Goal: Participate in discussion: Engage in conversation with other users on a specific topic

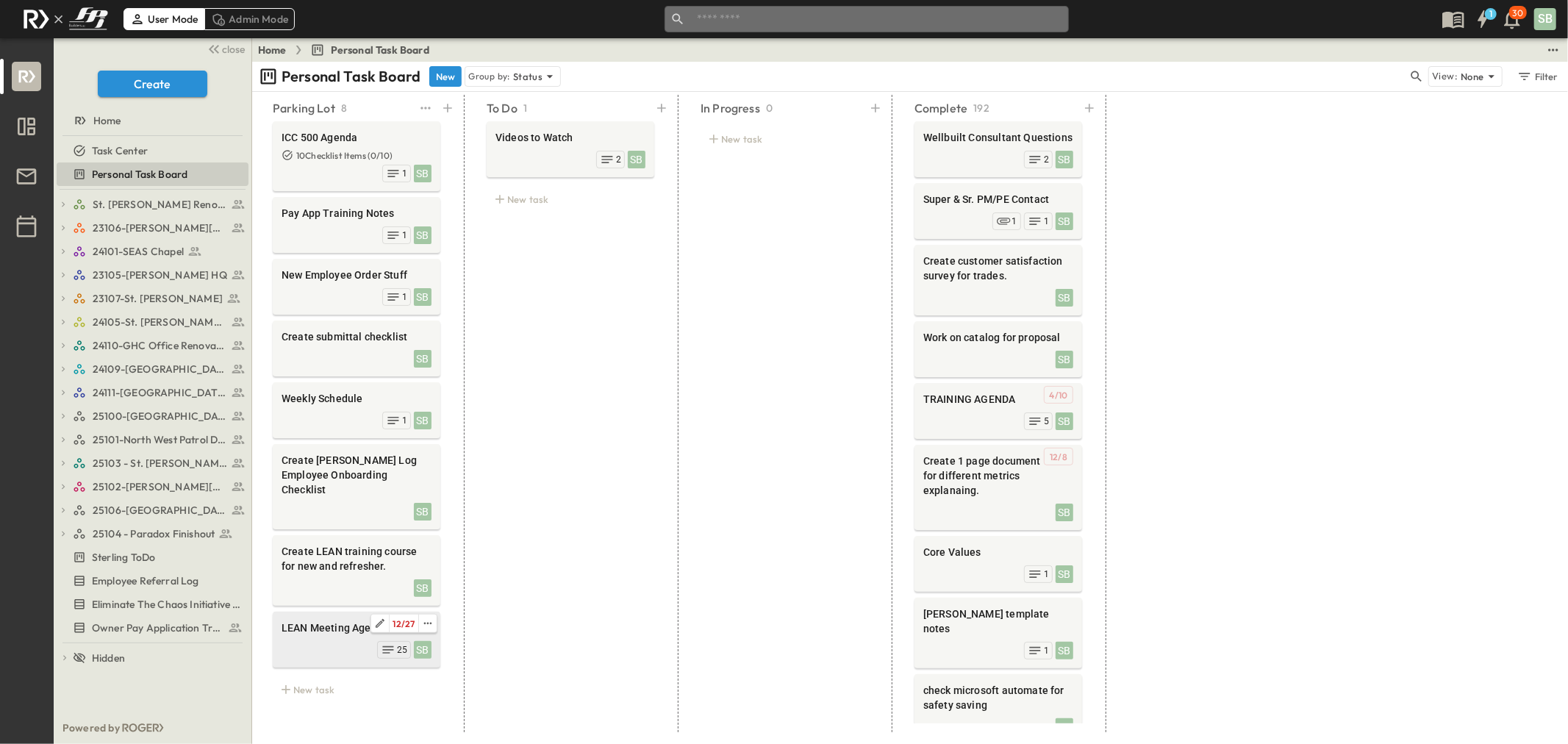
click at [351, 621] on span "LEAN Meeting Agenda" at bounding box center [356, 629] width 150 height 15
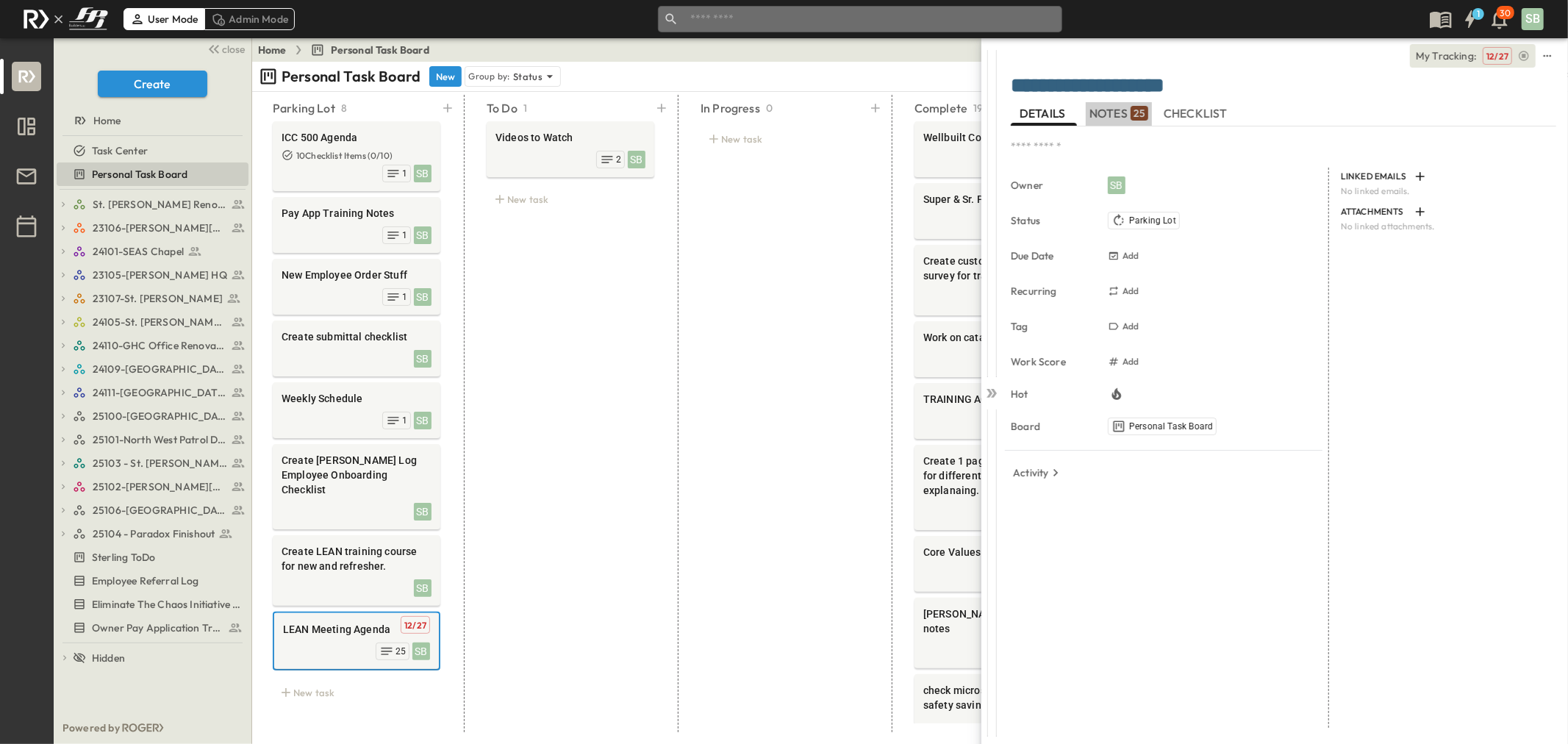
click at [1111, 115] on span "NOTES 25" at bounding box center [1119, 114] width 59 height 13
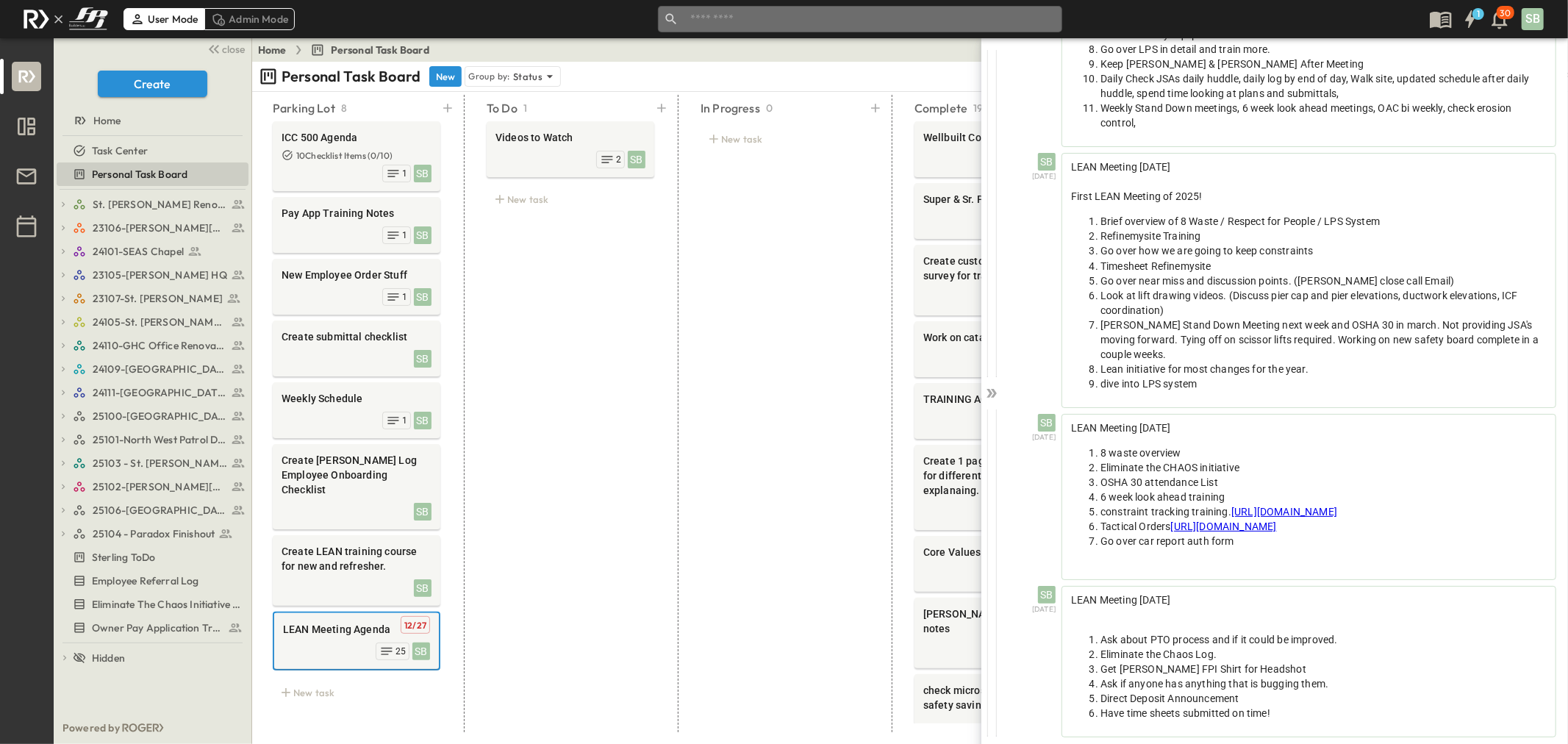
scroll to position [4755, 0]
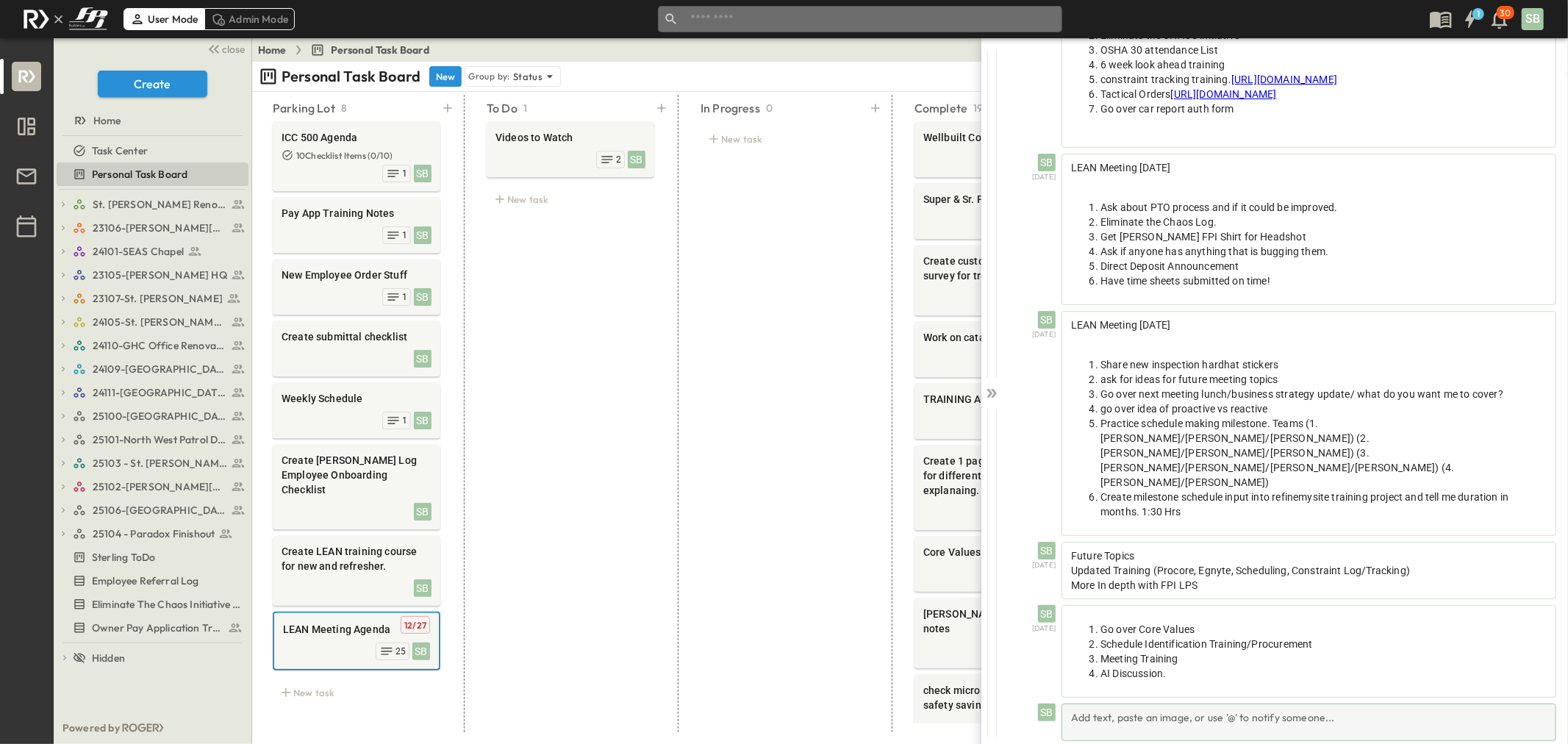
click at [1168, 704] on div "Add text, paste an image, or use '@' to notify someone..." at bounding box center [1309, 722] width 495 height 38
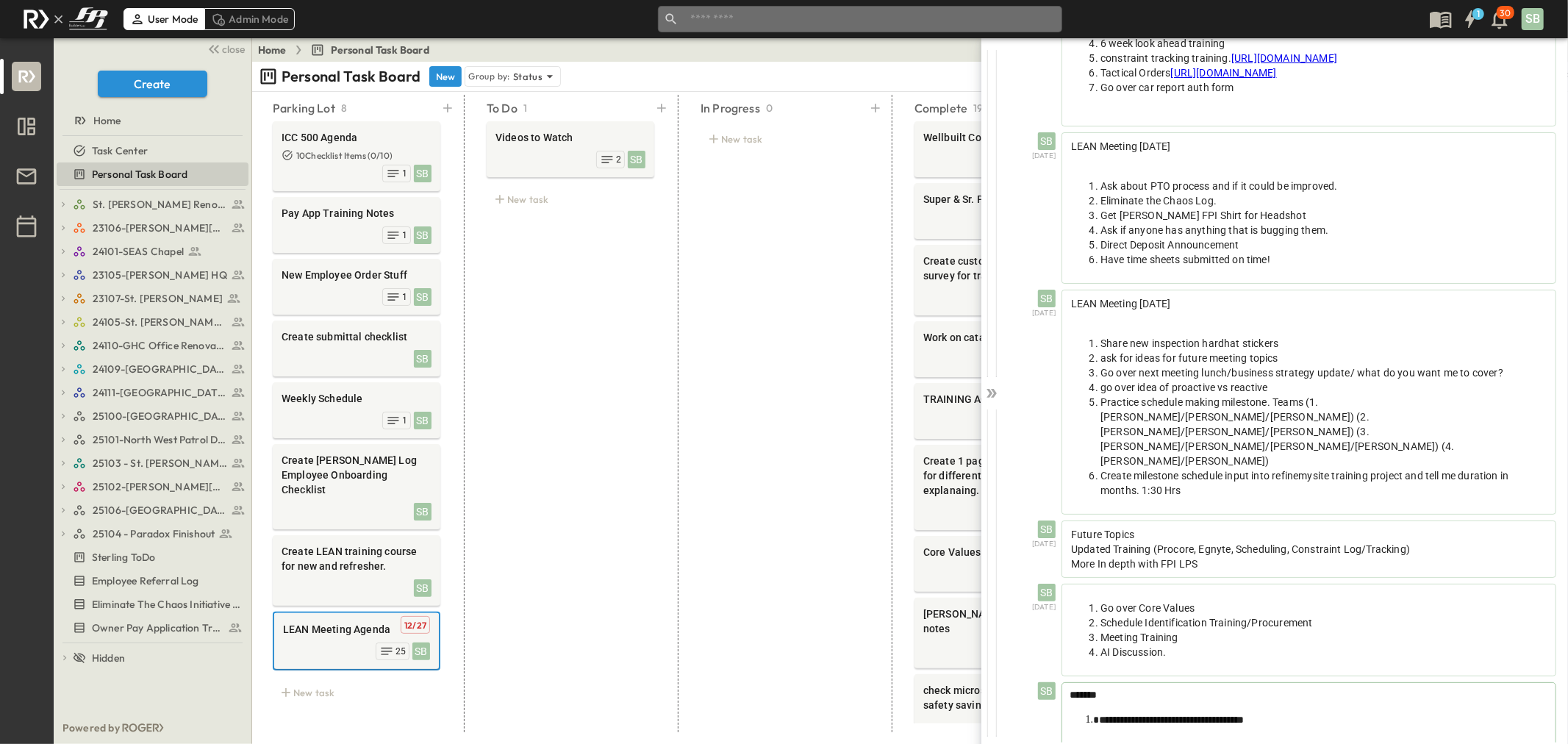
scroll to position [4823, 0]
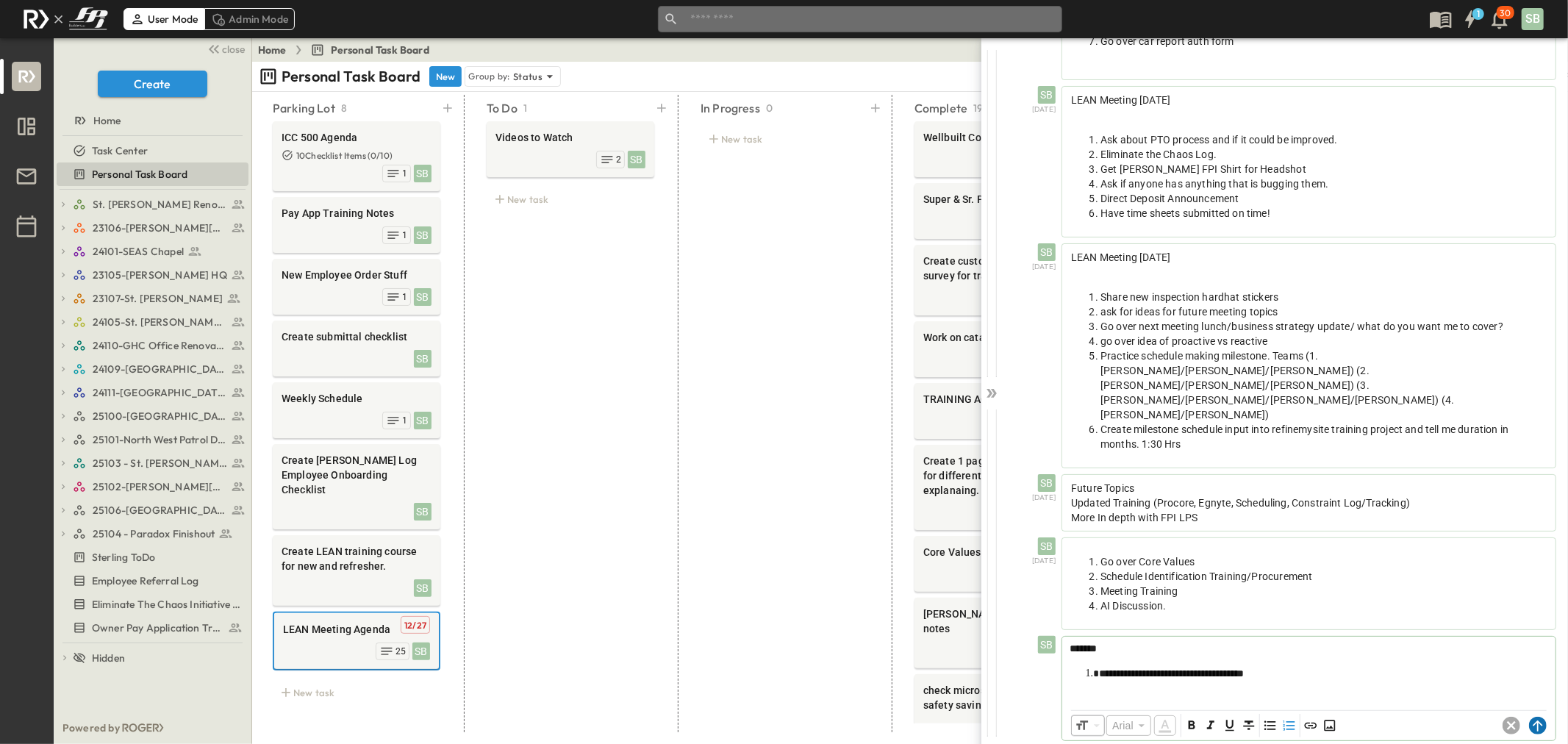
click at [1530, 717] on circle at bounding box center [1538, 726] width 17 height 17
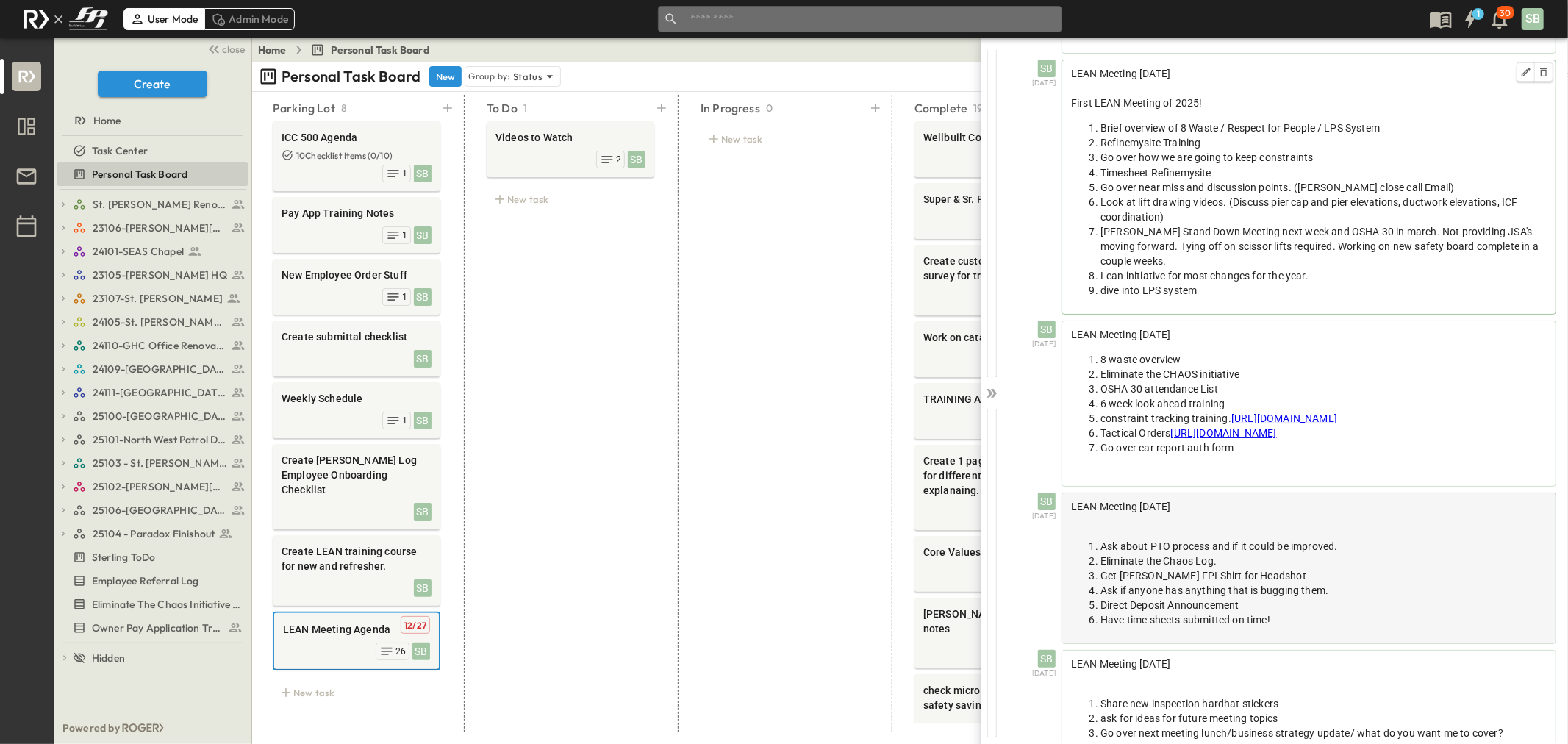
scroll to position [4824, 0]
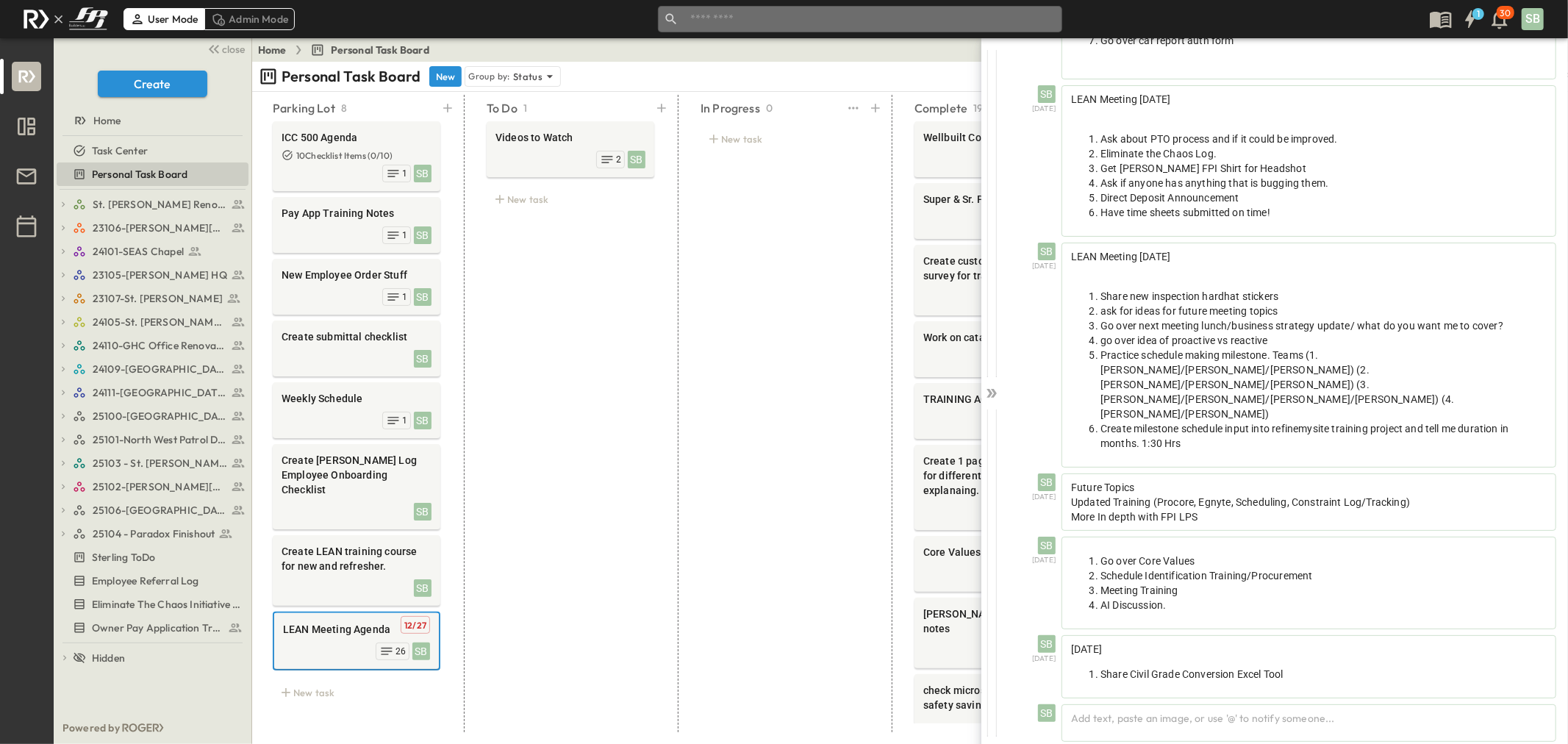
click at [733, 301] on div "In Progress 0 New task" at bounding box center [785, 414] width 203 height 638
